Goal: Task Accomplishment & Management: Use online tool/utility

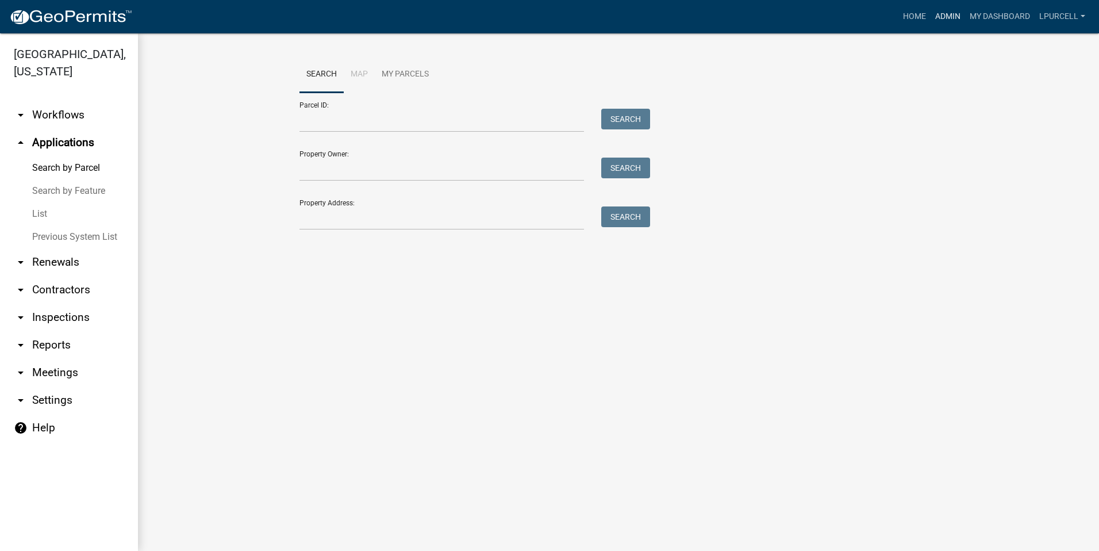
click at [943, 11] on link "Admin" at bounding box center [948, 17] width 34 height 22
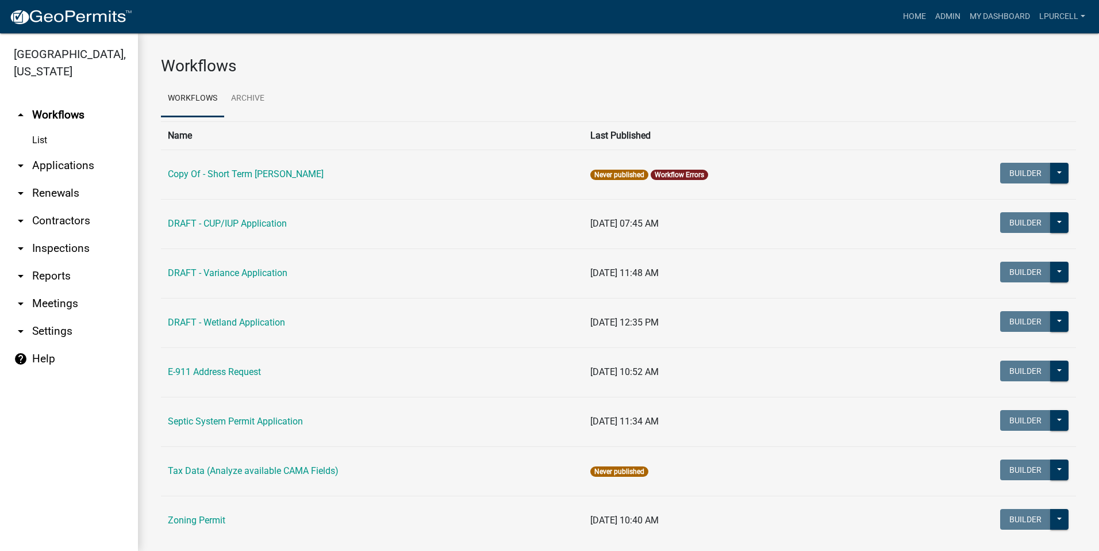
click at [43, 271] on link "arrow_drop_down Reports" at bounding box center [69, 276] width 138 height 28
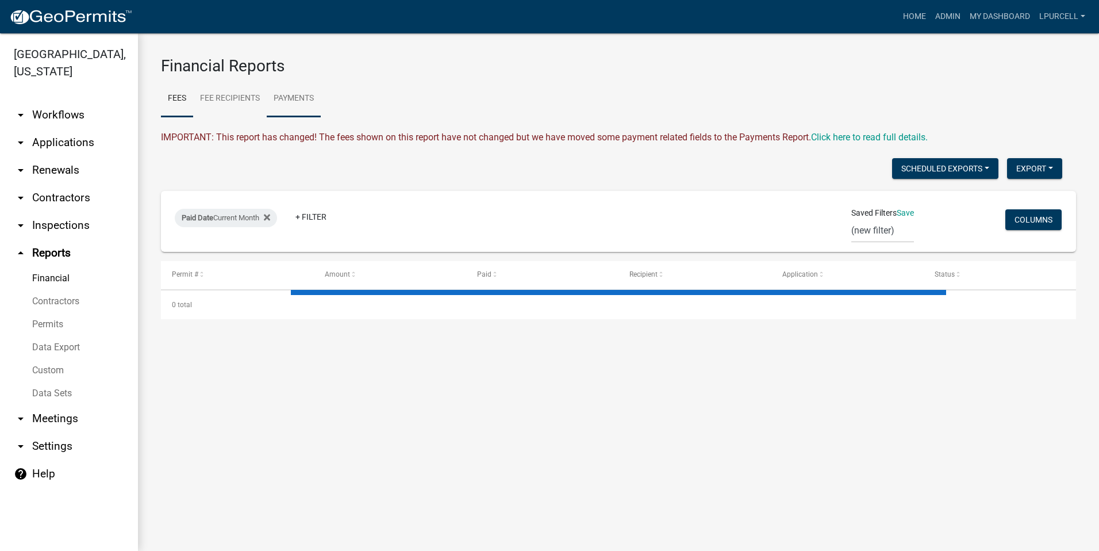
click at [297, 100] on link "Payments" at bounding box center [294, 98] width 54 height 37
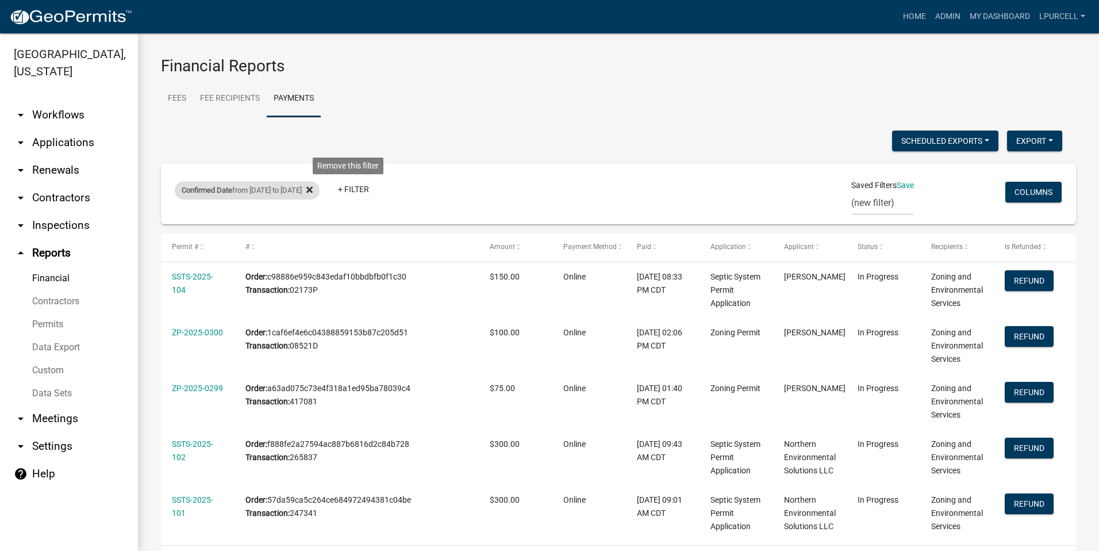
click at [313, 187] on icon at bounding box center [309, 190] width 6 height 6
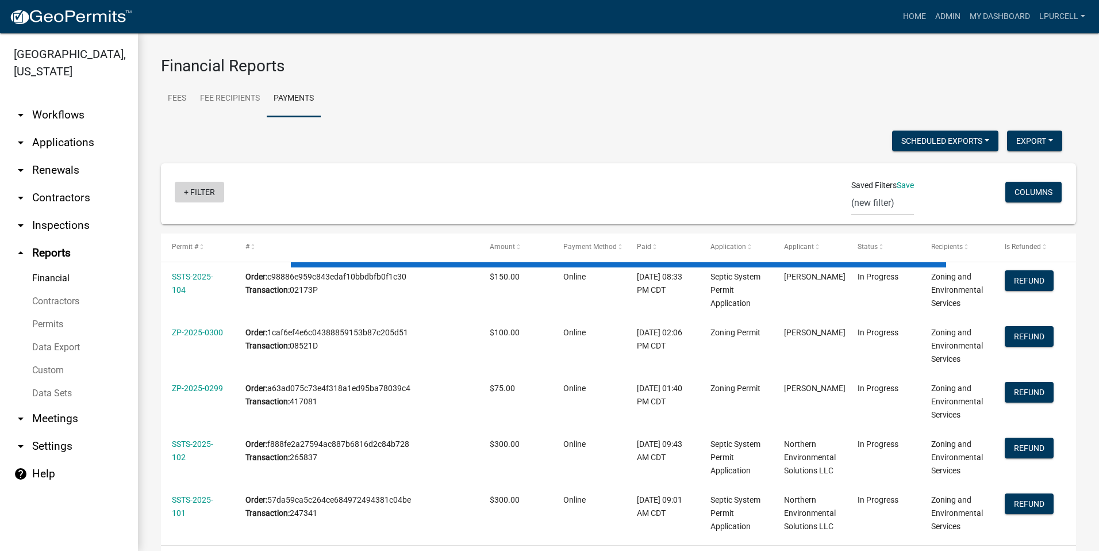
click at [199, 193] on link "+ Filter" at bounding box center [199, 192] width 49 height 21
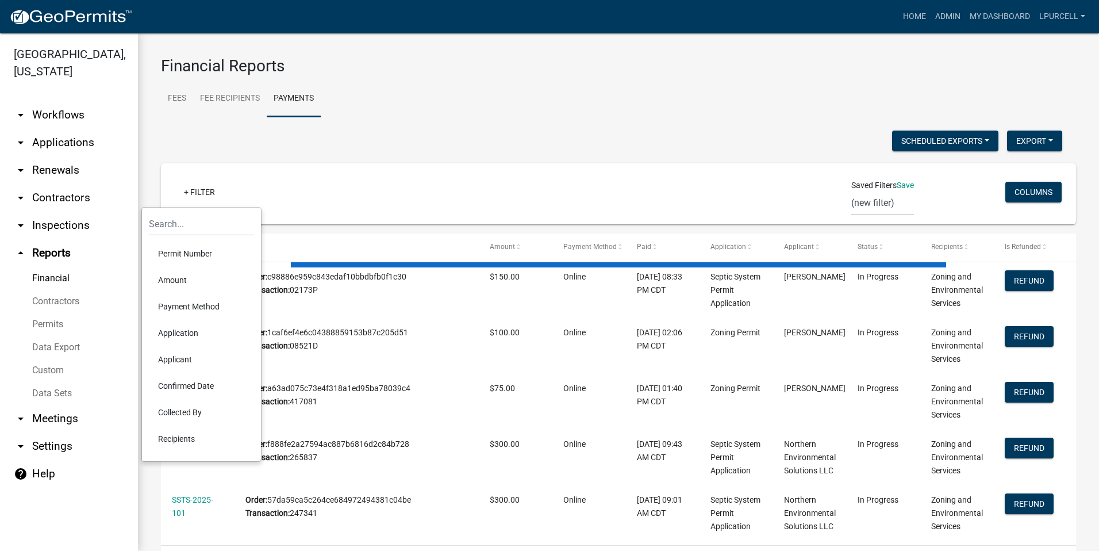
click at [185, 381] on li "Confirmed Date" at bounding box center [201, 385] width 105 height 26
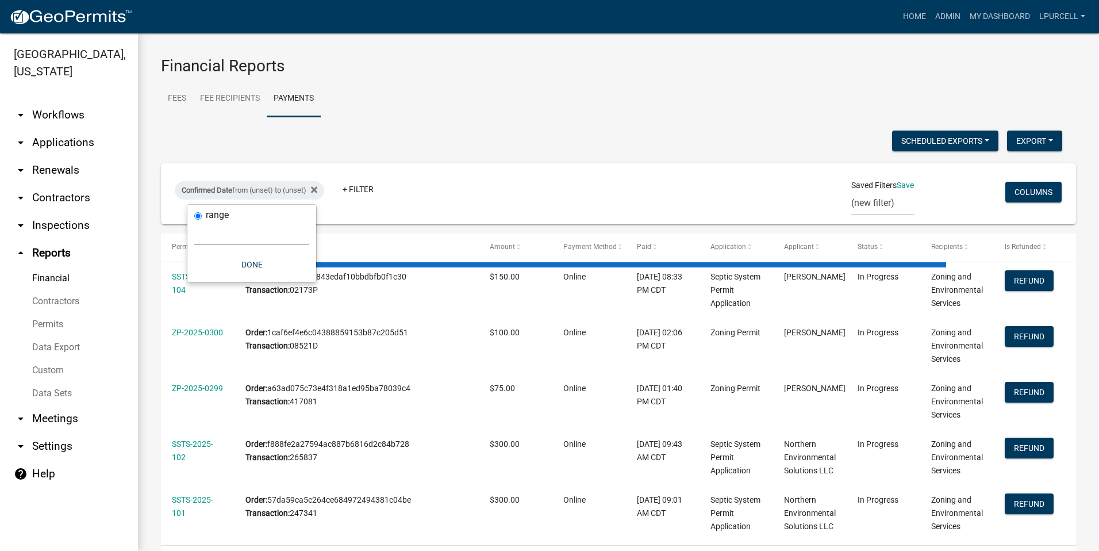
click at [251, 235] on select "[DATE] [DATE] Current Week Previous Week Current Month Last Month Current Calen…" at bounding box center [251, 233] width 115 height 24
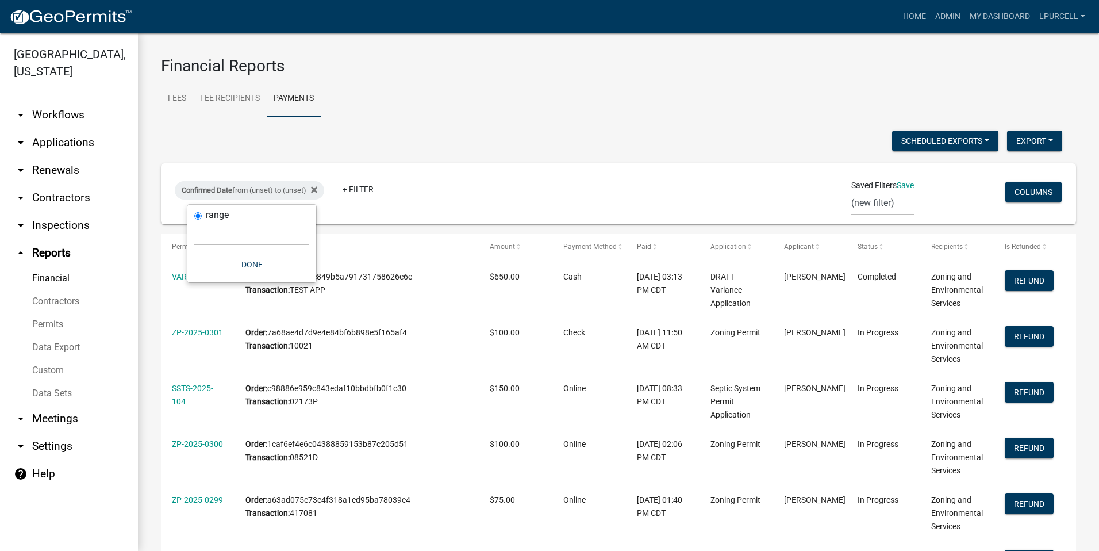
select select "previous_1_day"
click at [194, 221] on select "[DATE] [DATE] Current Week Previous Week Current Month Last Month Current Calen…" at bounding box center [251, 233] width 115 height 24
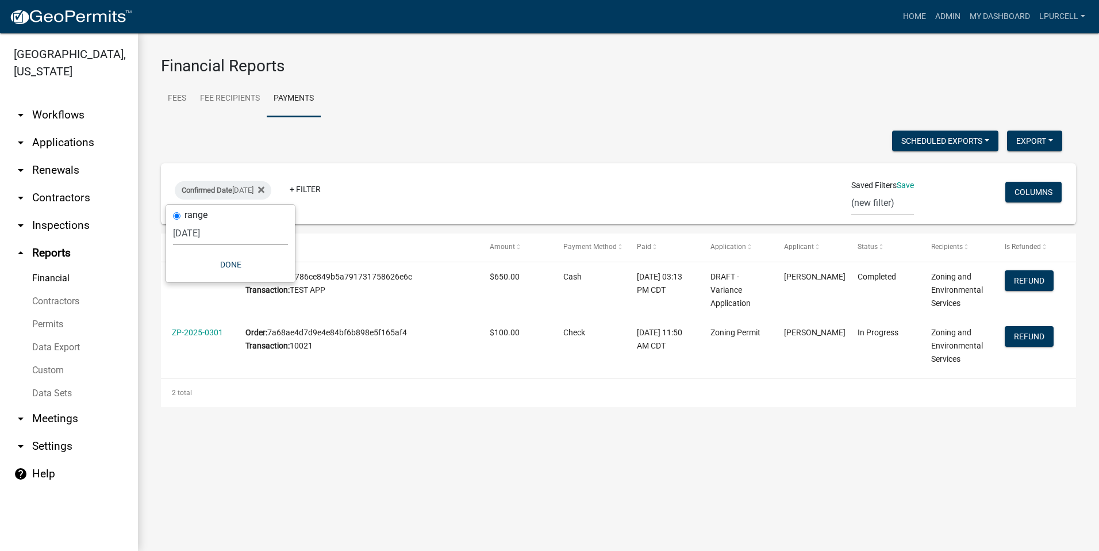
click at [506, 90] on ul "Fees Fee Recipients Payments" at bounding box center [618, 98] width 915 height 36
